Goal: Information Seeking & Learning: Check status

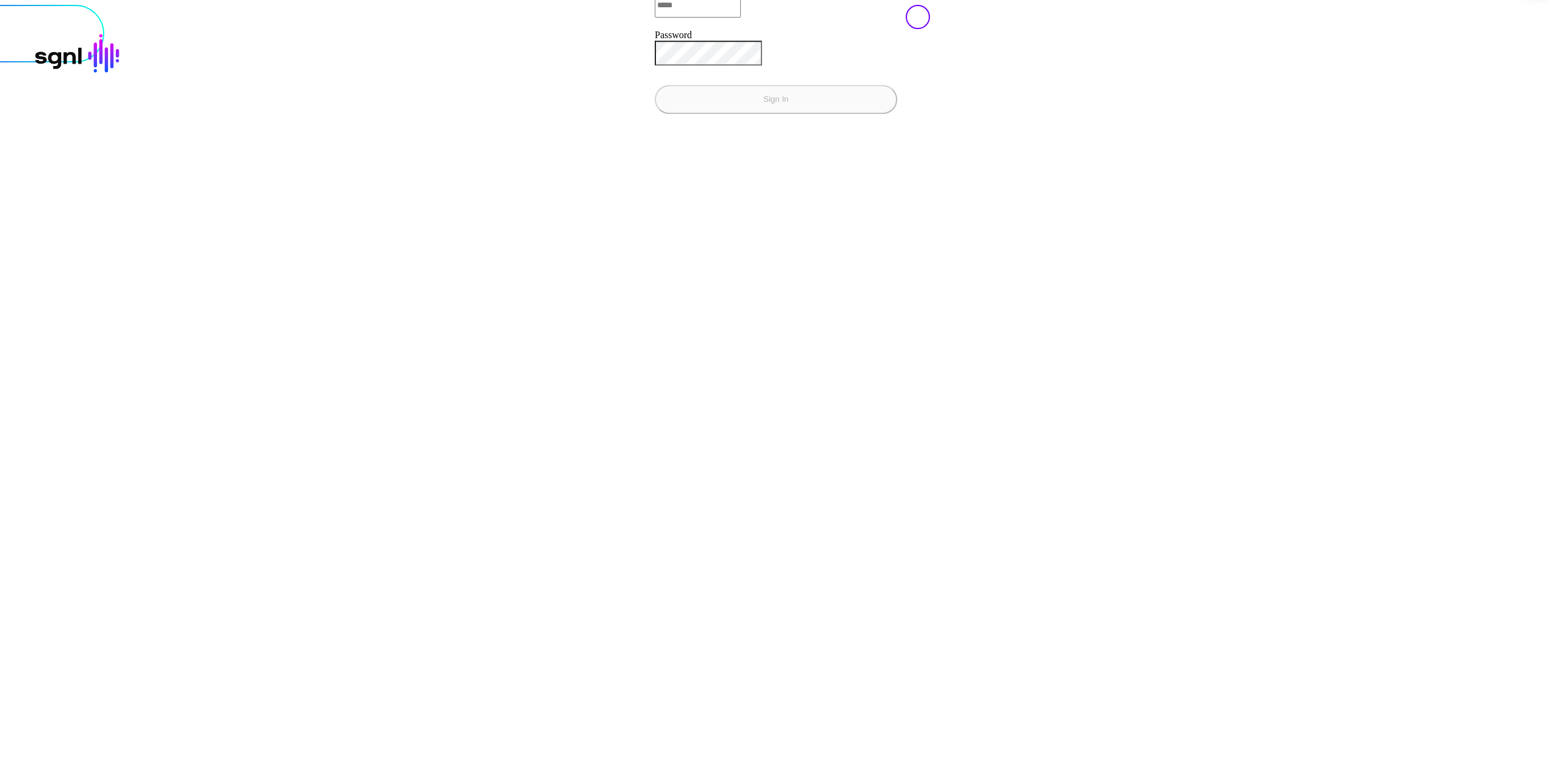
type input "**********"
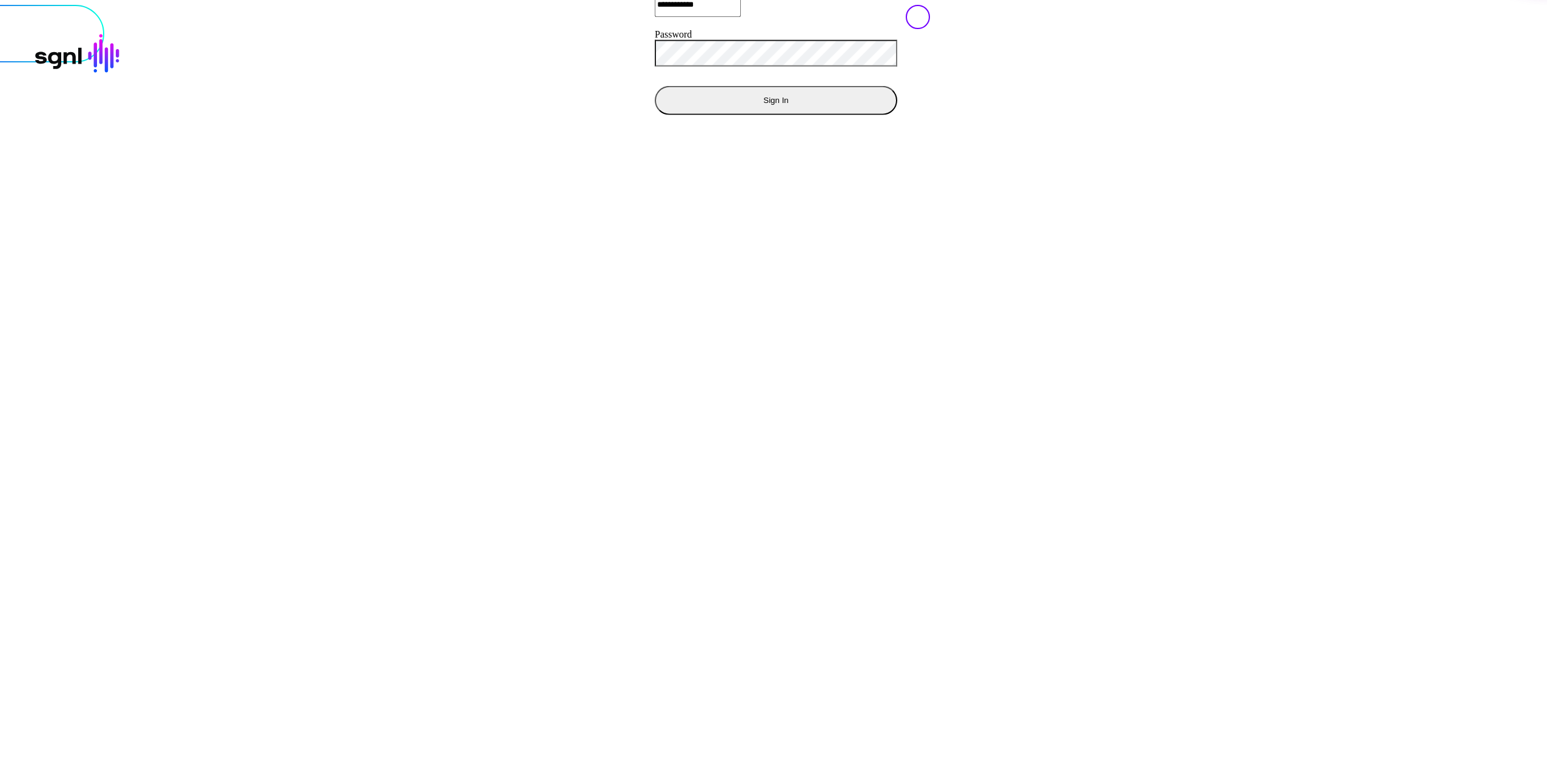
click at [655, 115] on button "Sign In" at bounding box center [776, 100] width 242 height 29
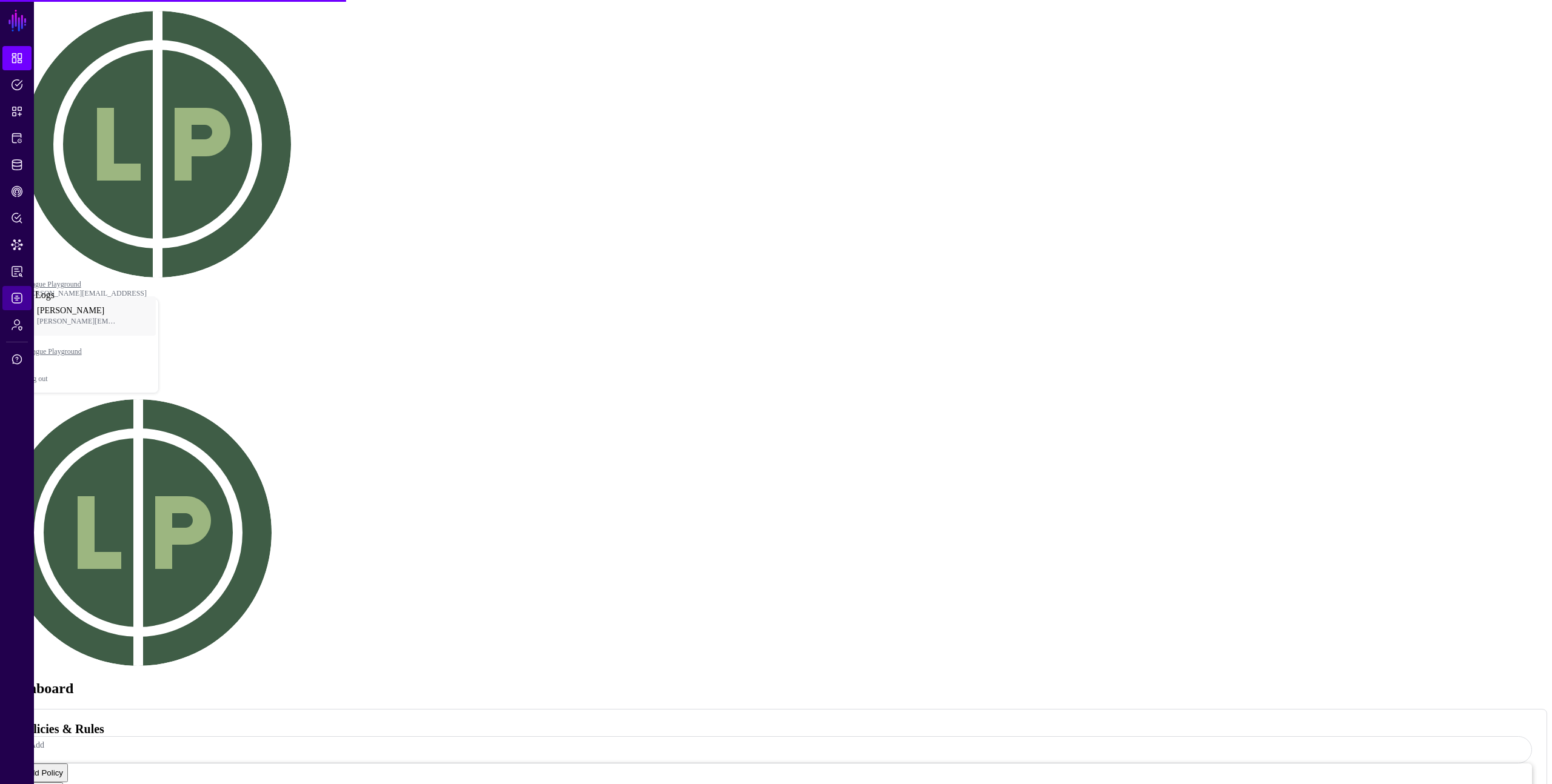
click at [11, 297] on span "Logs" at bounding box center [17, 298] width 12 height 12
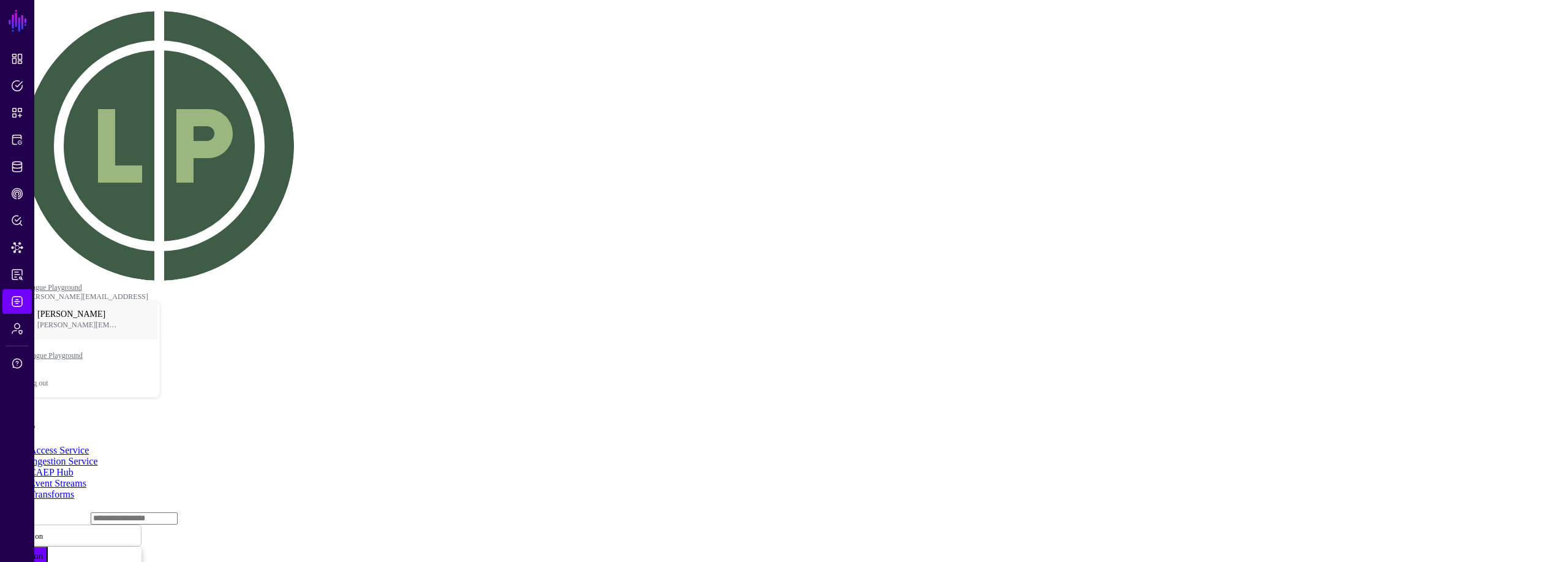
click at [739, 412] on main "SGNL Dashboard Policies Snippets Protected Systems Identity Data Fabric CAEP Hu…" at bounding box center [784, 373] width 1558 height 737
click at [50, 530] on span at bounding box center [50, 535] width 0 height 11
click at [60, 552] on span "Last 24 Hours" at bounding box center [38, 557] width 46 height 11
click at [58, 84] on button "Last 30 Days" at bounding box center [29, 75] width 58 height 19
click at [1267, 256] on main "SGNL Dashboard Policies Snippets Protected Systems Identity Data Fabric CAEP Hu…" at bounding box center [784, 373] width 1558 height 737
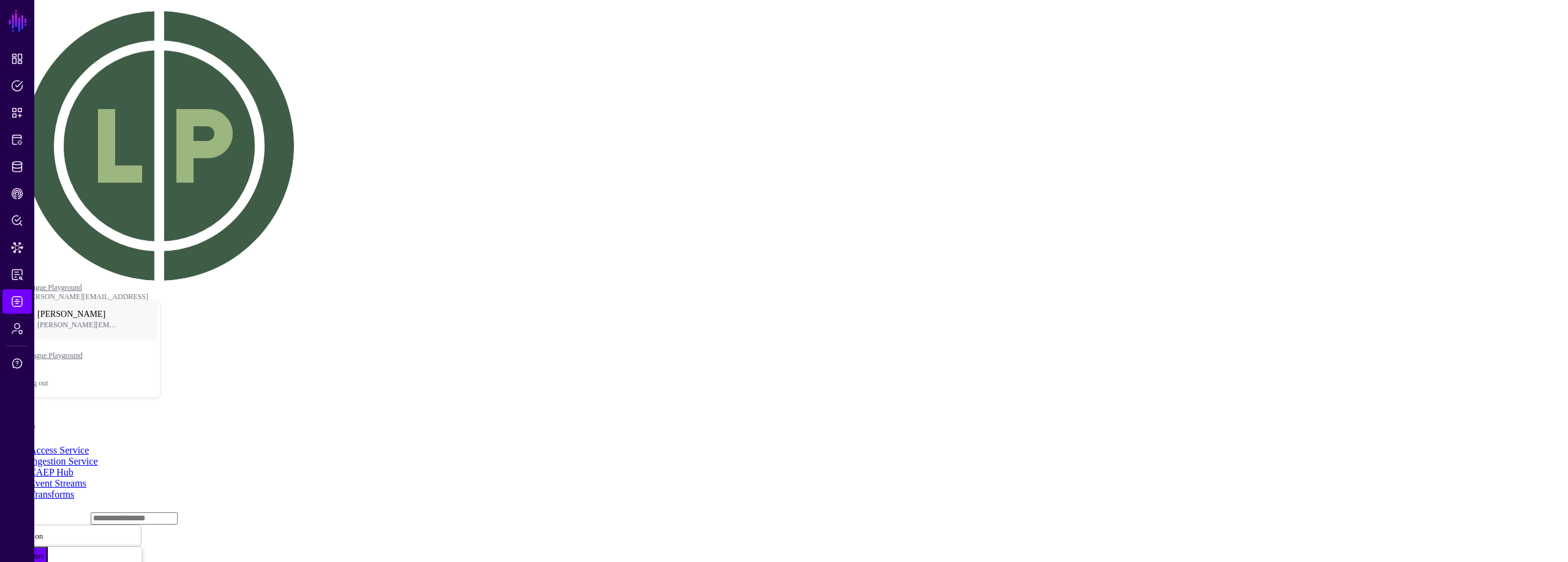
click at [52, 98] on span "Last 90 Days" at bounding box center [28, 93] width 48 height 9
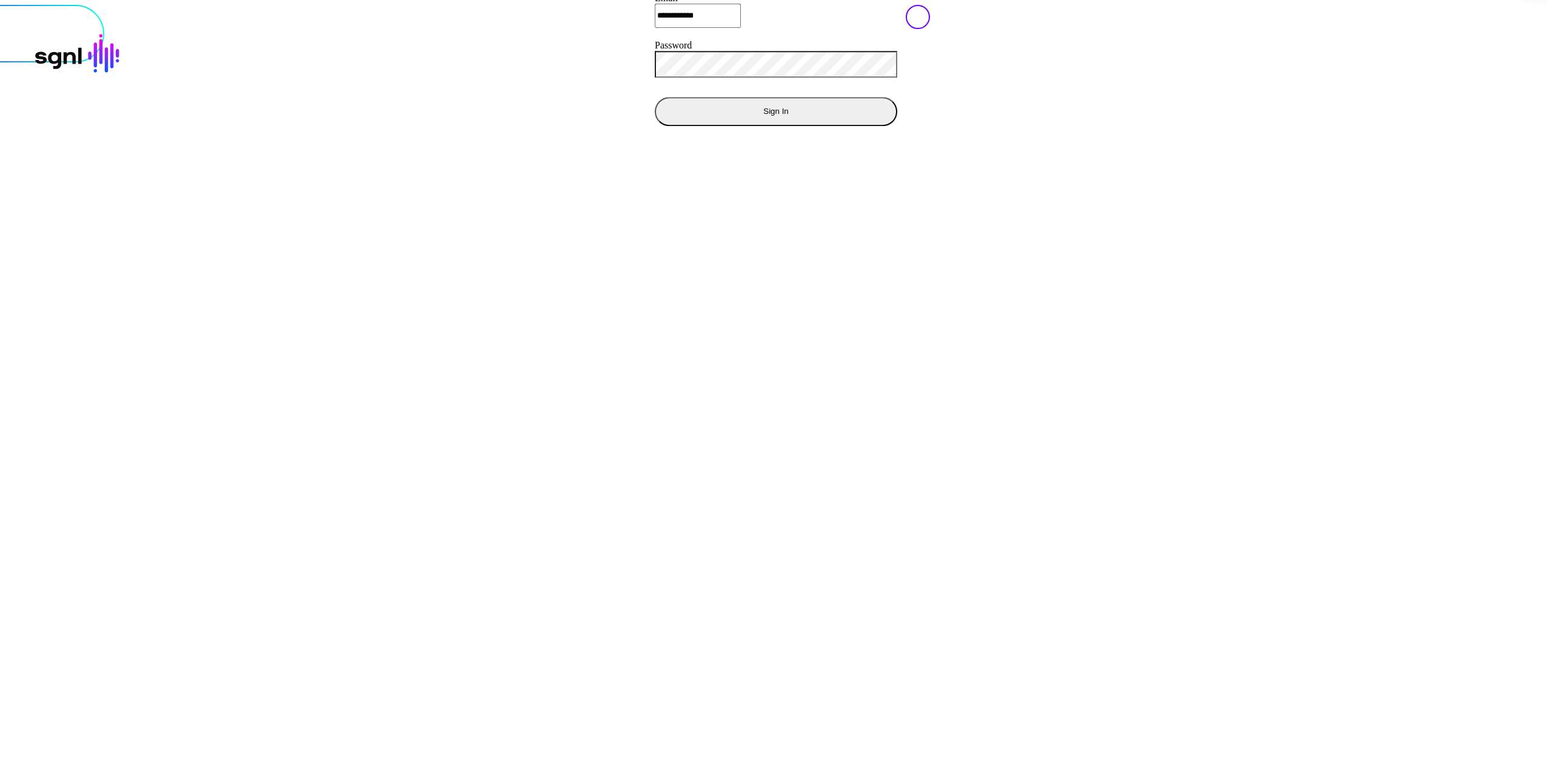
click at [655, 126] on button "Sign In" at bounding box center [776, 112] width 242 height 29
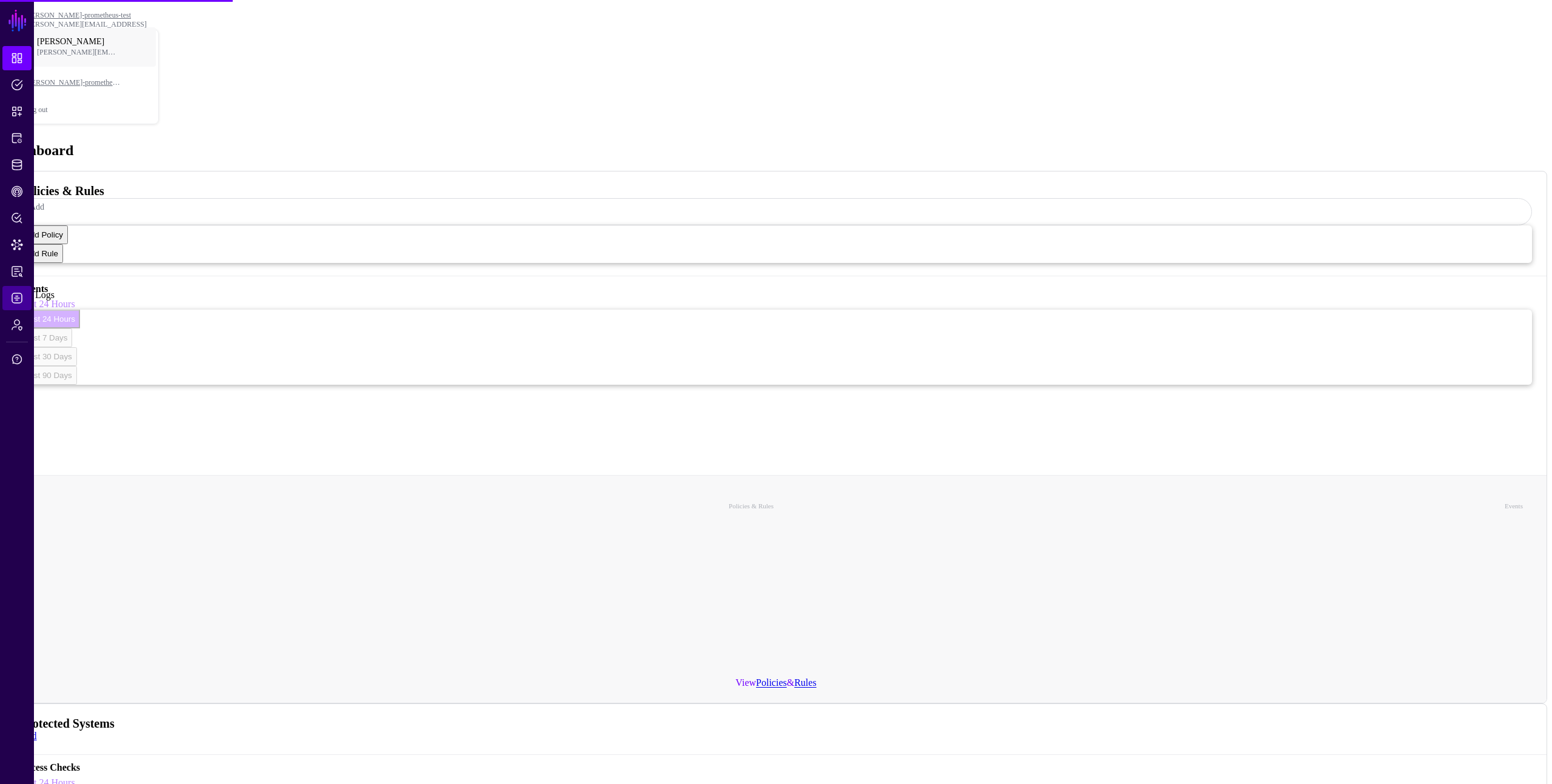
click at [17, 303] on span "Logs" at bounding box center [17, 298] width 12 height 12
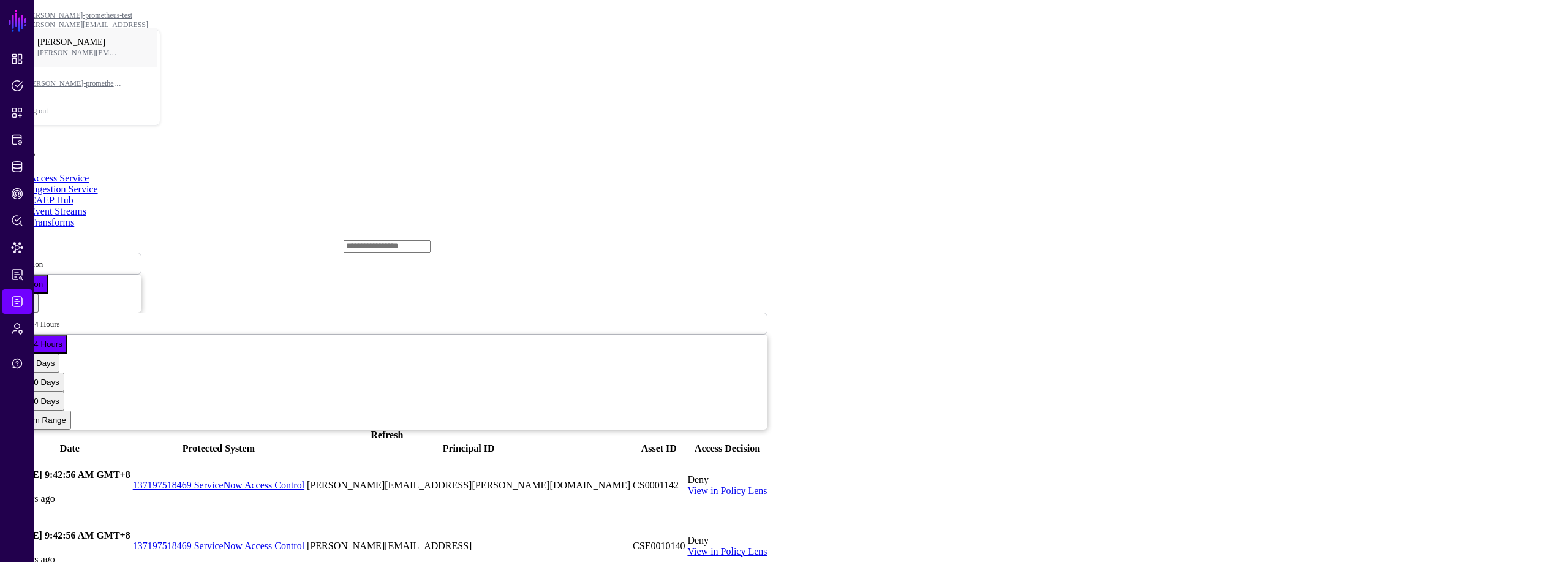
click at [661, 494] on main "SGNL Dashboard Policies Snippets Protected Systems Identity Data Fabric CAEP Hu…" at bounding box center [784, 350] width 1558 height 692
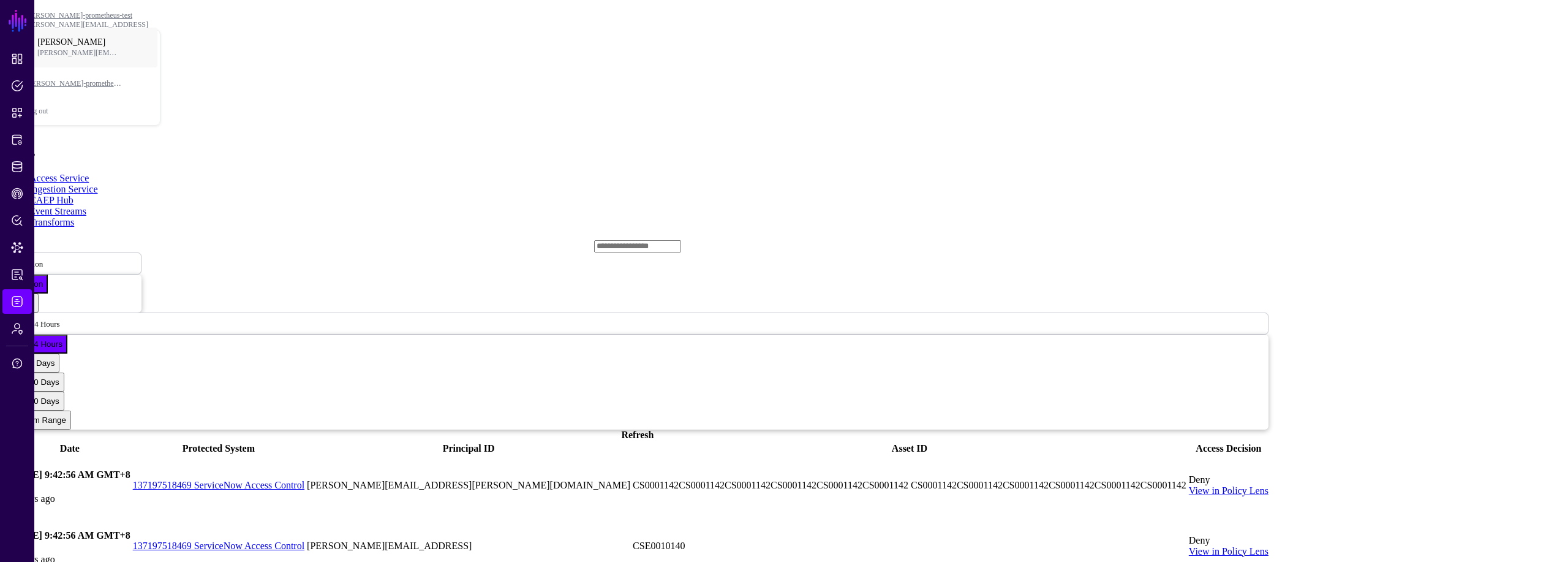
click at [692, 144] on h2 "Logs" at bounding box center [784, 152] width 1558 height 17
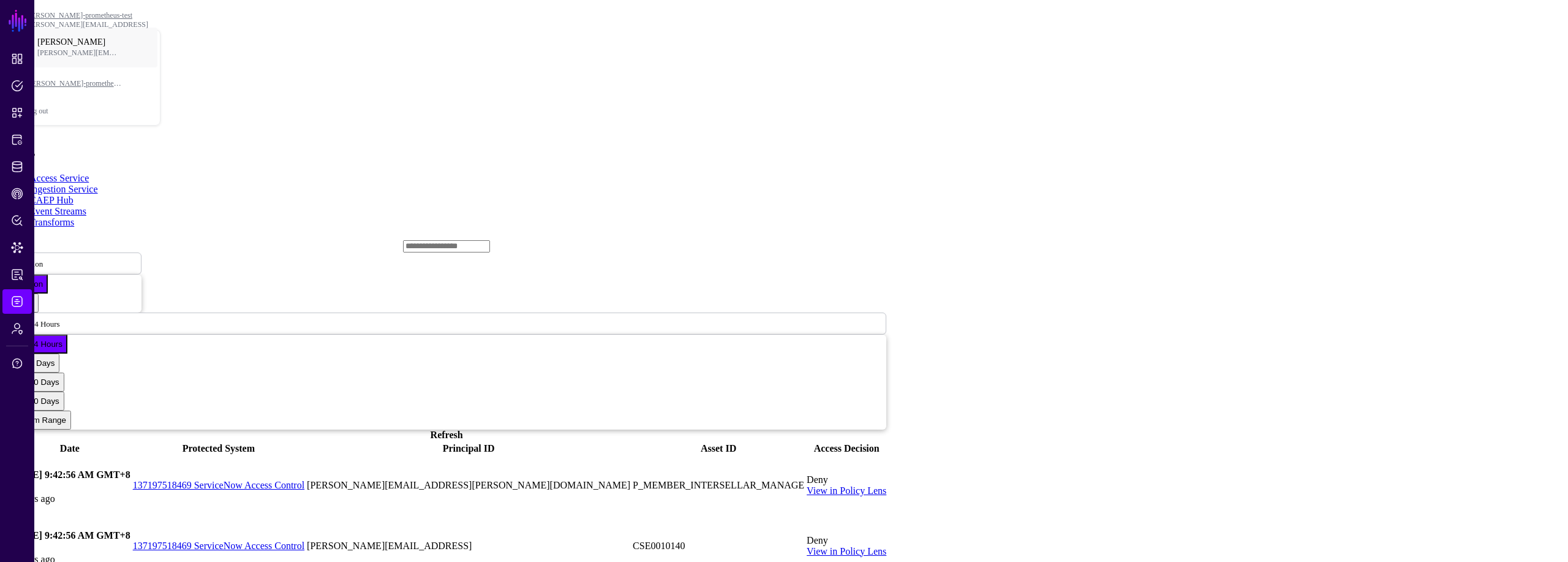
click at [886, 535] on div "Deny" at bounding box center [846, 541] width 80 height 11
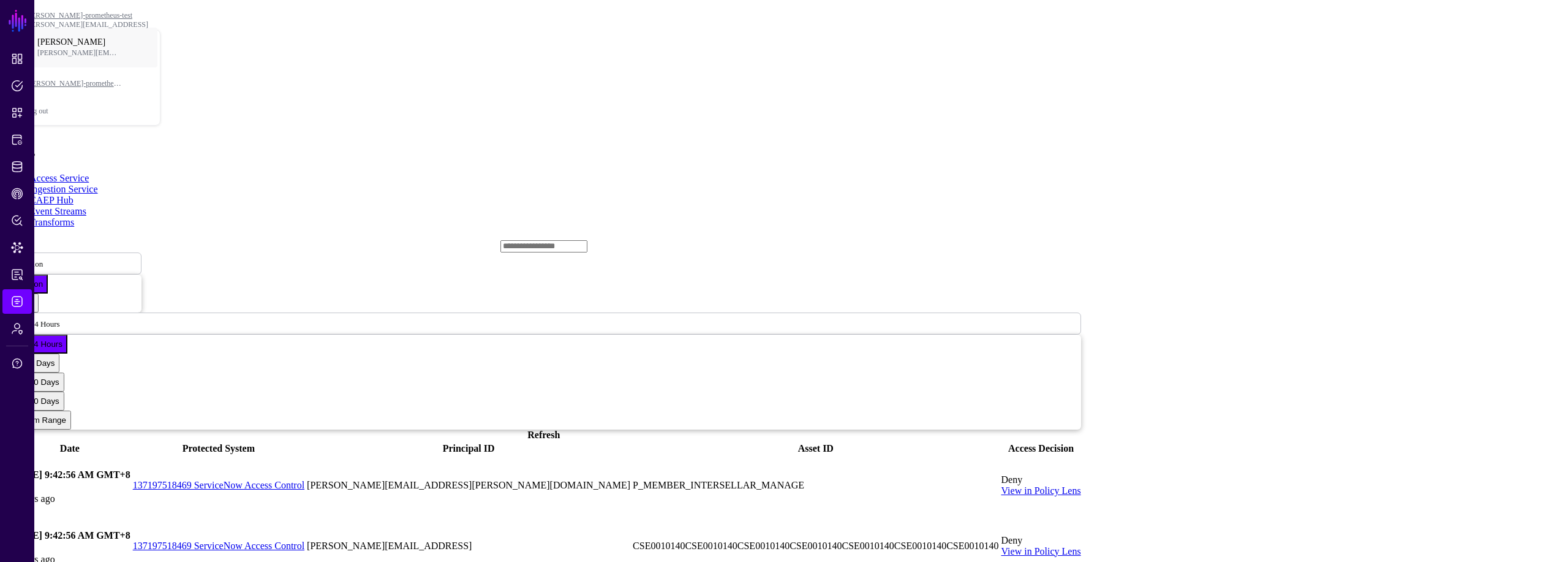
click at [1000, 516] on td "Deny View in Policy Lens" at bounding box center [1041, 545] width 81 height 60
